Goal: Information Seeking & Learning: Learn about a topic

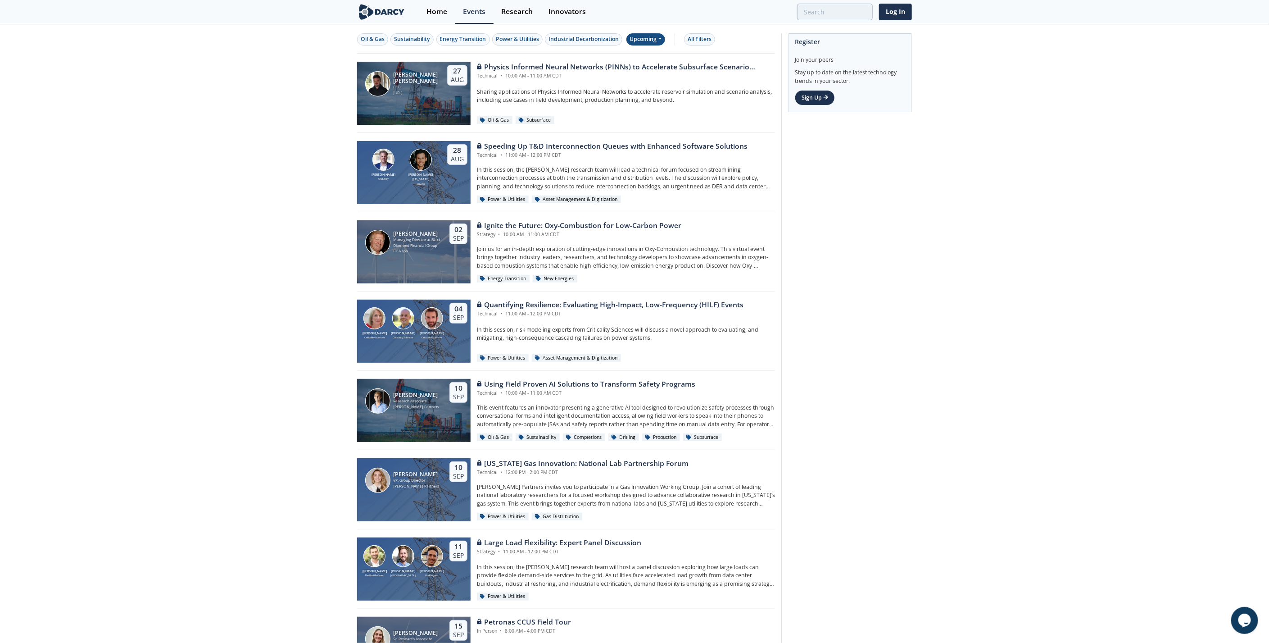
click at [637, 41] on div "Upcoming" at bounding box center [645, 39] width 39 height 12
click at [649, 69] on div "Past" at bounding box center [656, 68] width 56 height 14
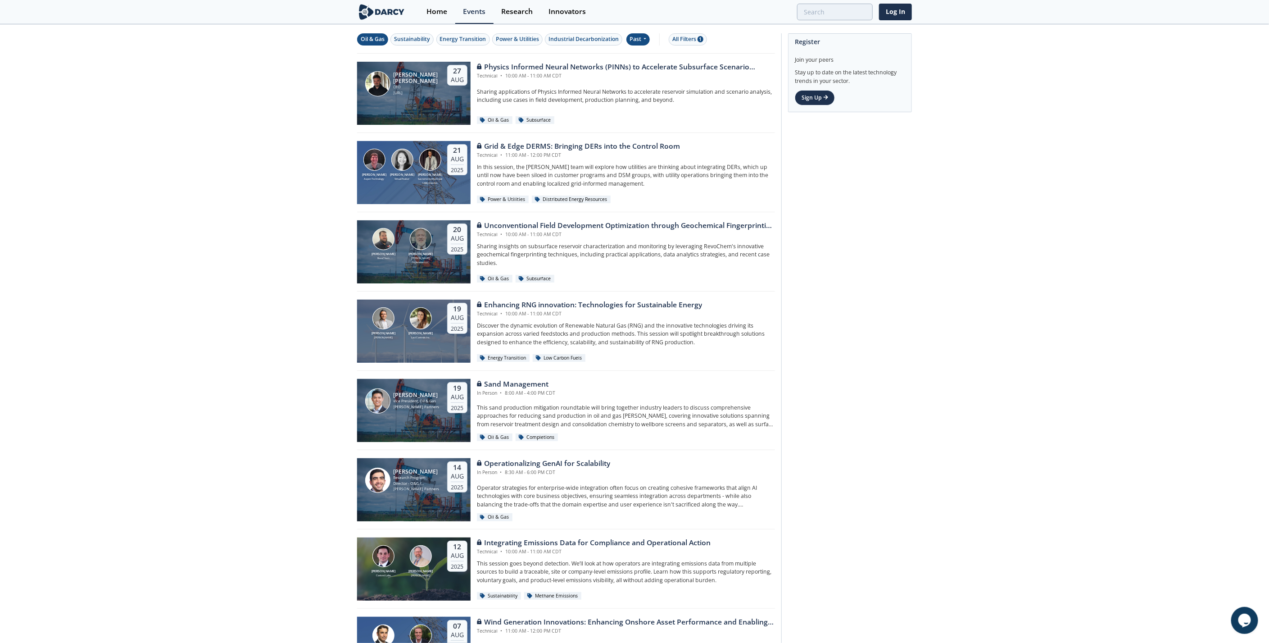
click at [372, 35] on div "Oil & Gas" at bounding box center [373, 39] width 24 height 8
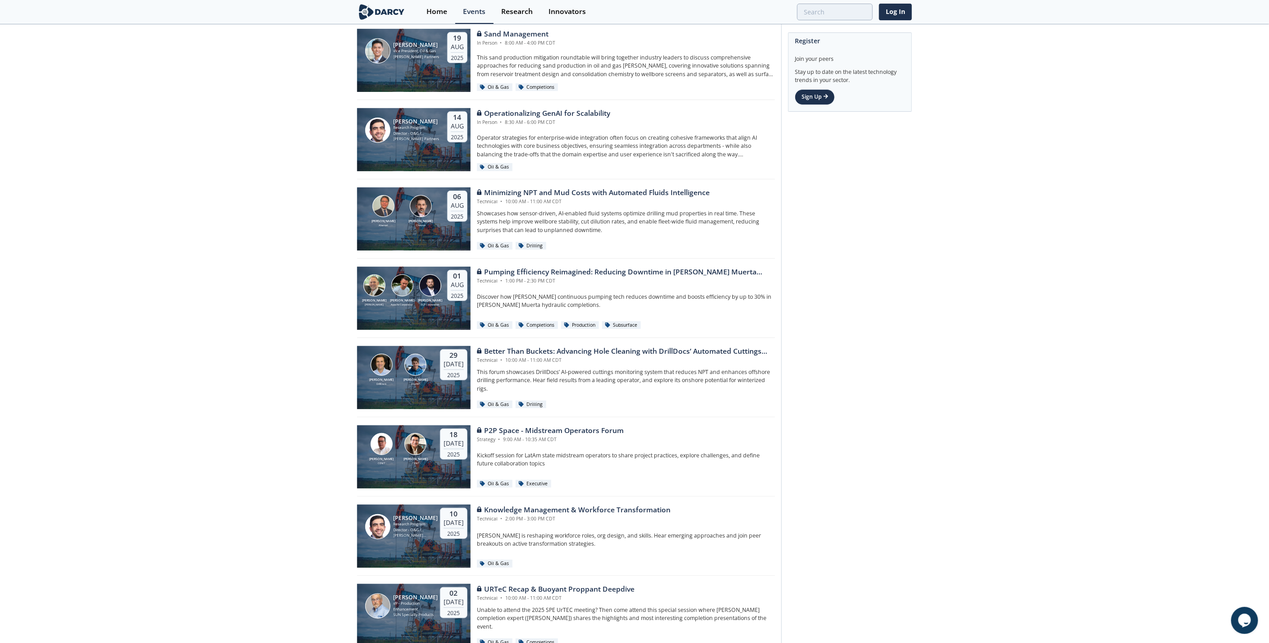
scroll to position [200, 0]
